Goal: Information Seeking & Learning: Learn about a topic

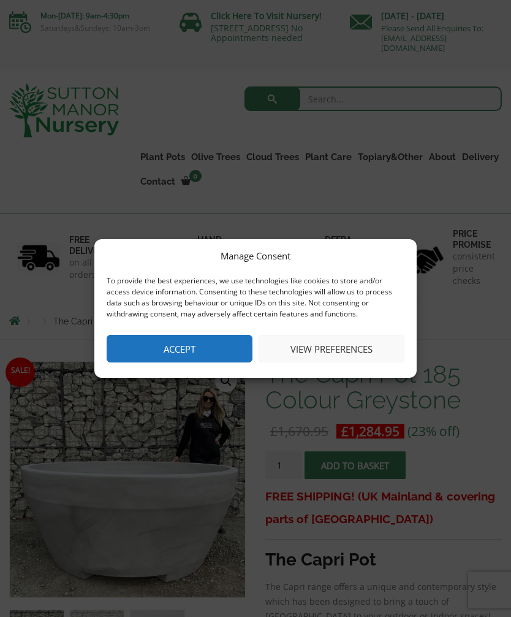
click at [206, 353] on button "Accept" at bounding box center [180, 349] width 146 height 28
